Goal: Find specific page/section: Locate a particular part of the current website

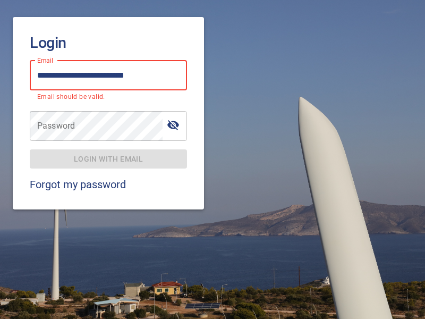
type input "**********"
click at [108, 153] on span "Login with email" at bounding box center [108, 159] width 140 height 13
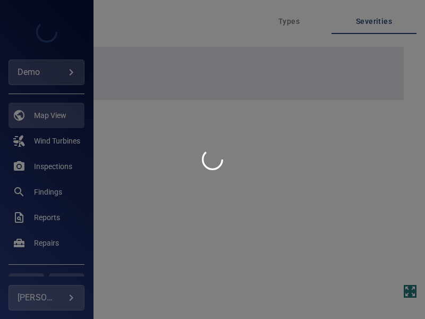
type input "****"
